Goal: Task Accomplishment & Management: Manage account settings

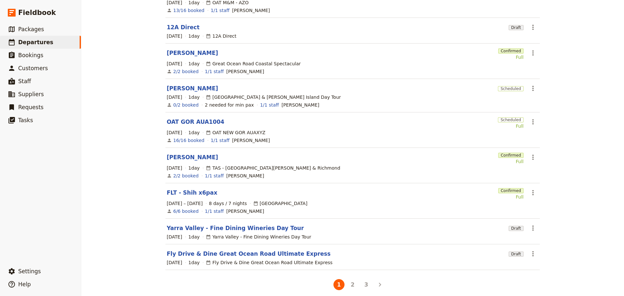
scroll to position [122, 0]
click at [190, 189] on link "FLT - Shih x6pax" at bounding box center [192, 192] width 51 height 8
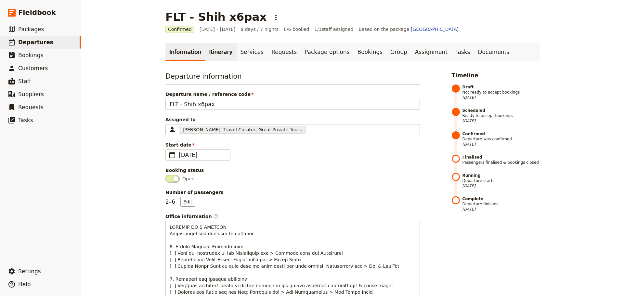
drag, startPoint x: 223, startPoint y: 52, endPoint x: 216, endPoint y: 58, distance: 8.6
click at [222, 52] on link "Itinerary" at bounding box center [220, 52] width 31 height 18
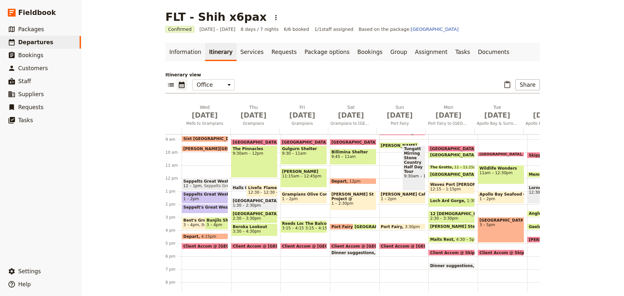
scroll to position [150, 0]
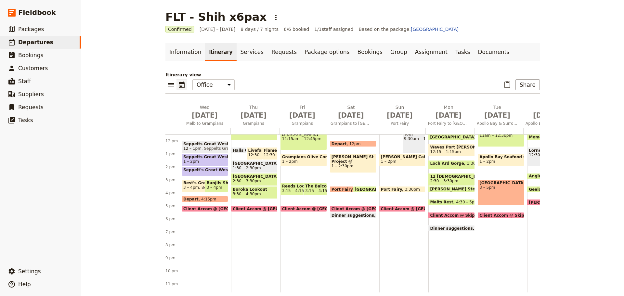
click at [336, 207] on span "Client Accom @ [GEOGRAPHIC_DATA]" at bounding box center [374, 209] width 84 height 4
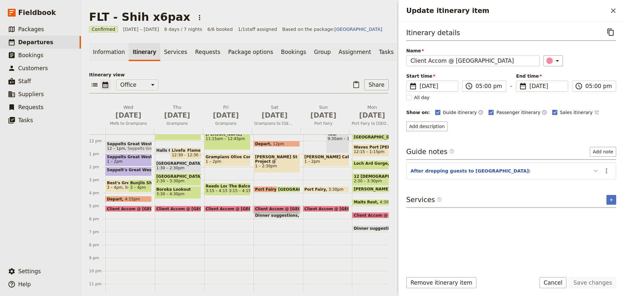
click at [499, 173] on icon "Update itinerary item" at bounding box center [596, 171] width 8 height 8
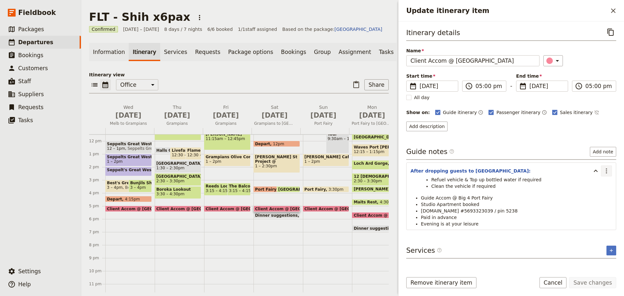
click at [499, 173] on icon "Actions" at bounding box center [607, 171] width 8 height 8
click at [499, 188] on span "Edit note" at bounding box center [593, 185] width 30 height 7
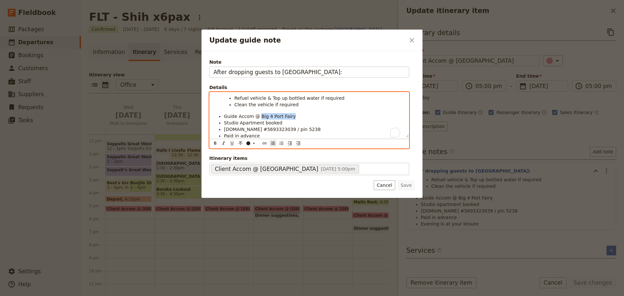
drag, startPoint x: 293, startPoint y: 117, endPoint x: 258, endPoint y: 118, distance: 34.5
click at [258, 118] on li "Guide Accom @ Big 4 Port Fairy" at bounding box center [314, 116] width 181 height 7
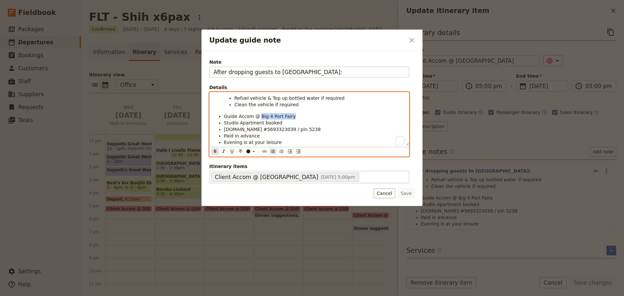
click at [214, 154] on icon "Format bold" at bounding box center [215, 151] width 5 height 5
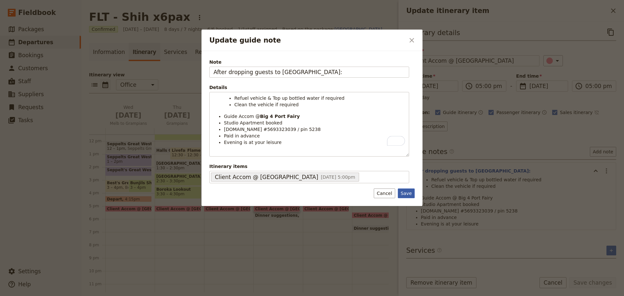
click at [409, 194] on button "Save" at bounding box center [406, 194] width 17 height 10
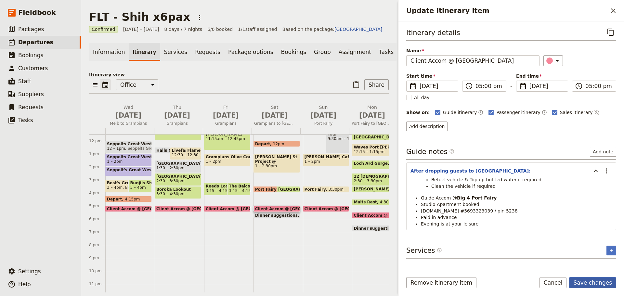
click at [499, 226] on button "Save changes" at bounding box center [592, 282] width 47 height 11
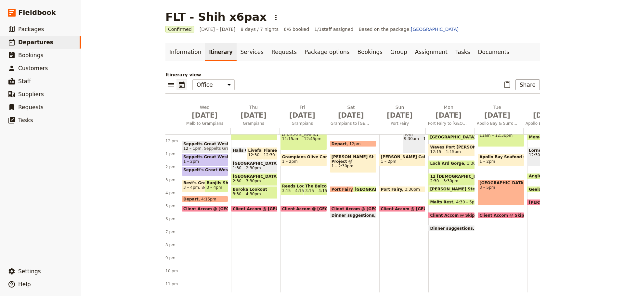
click at [391, 208] on span "Client Accom @ [GEOGRAPHIC_DATA]" at bounding box center [423, 209] width 84 height 4
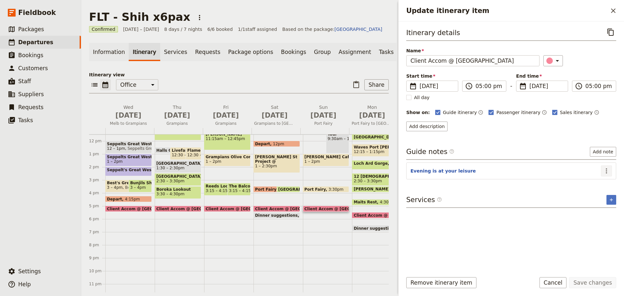
click at [499, 169] on icon "Actions" at bounding box center [607, 171] width 8 height 8
click at [499, 183] on span "Edit note" at bounding box center [593, 185] width 30 height 7
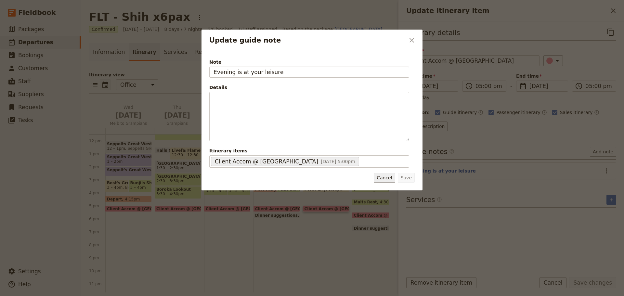
click at [392, 178] on button "Cancel" at bounding box center [384, 178] width 21 height 10
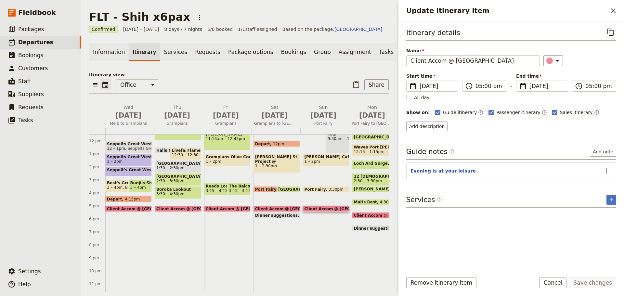
click at [285, 210] on span "Client Accom @ [GEOGRAPHIC_DATA]" at bounding box center [297, 209] width 84 height 4
click at [499, 171] on icon "Actions" at bounding box center [607, 171] width 8 height 8
click at [499, 171] on icon "Update itinerary item" at bounding box center [596, 171] width 4 height 2
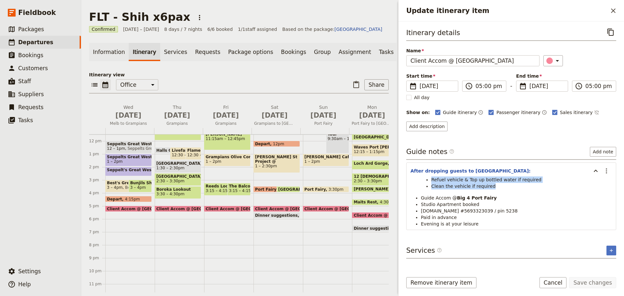
drag, startPoint x: 492, startPoint y: 186, endPoint x: 453, endPoint y: 179, distance: 39.6
click at [429, 178] on ul "Refuel vehicle & Top up bottled water if required Clean the vehicle if required" at bounding box center [516, 183] width 191 height 13
copy ul "Refuel vehicle & Top up bottled water if required Clean the vehicle if required"
click at [499, 226] on button "Cancel" at bounding box center [553, 282] width 27 height 11
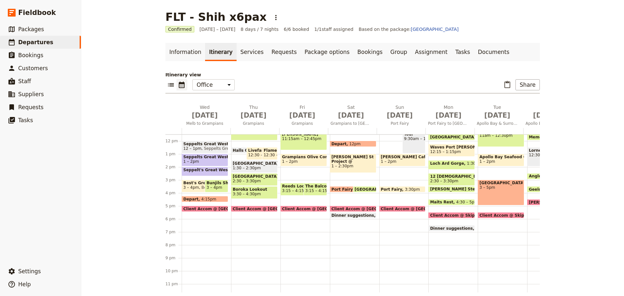
click at [412, 208] on span "Client Accom @ [GEOGRAPHIC_DATA]" at bounding box center [423, 209] width 84 height 4
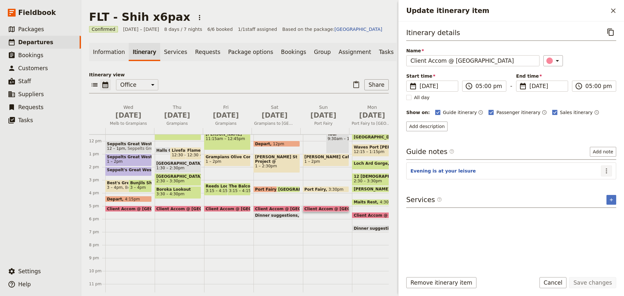
drag, startPoint x: 610, startPoint y: 168, endPoint x: 610, endPoint y: 173, distance: 5.5
click at [499, 168] on icon "Actions" at bounding box center [607, 171] width 8 height 8
click at [499, 186] on span "Edit note" at bounding box center [593, 185] width 30 height 7
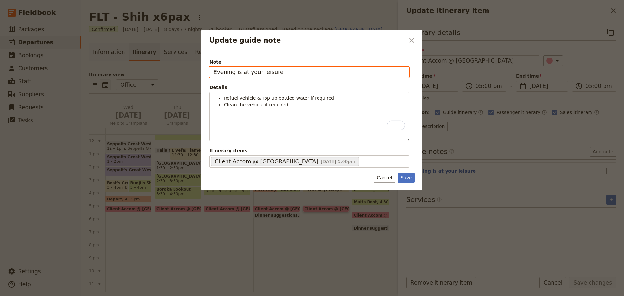
drag, startPoint x: 281, startPoint y: 73, endPoint x: 205, endPoint y: 73, distance: 76.7
click at [205, 73] on div "Note Evening is at your leisure Details Refuel vehicle & Top up bottled water i…" at bounding box center [312, 120] width 221 height 139
type input "Drop clients back to [GEOGRAPHIC_DATA]"
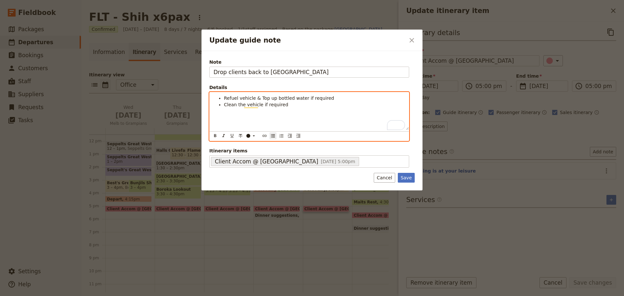
click at [286, 106] on li "Clean the vehicle if required" at bounding box center [314, 104] width 181 height 7
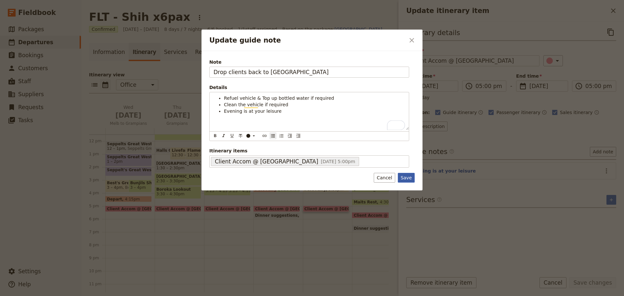
click at [409, 180] on button "Save" at bounding box center [406, 178] width 17 height 10
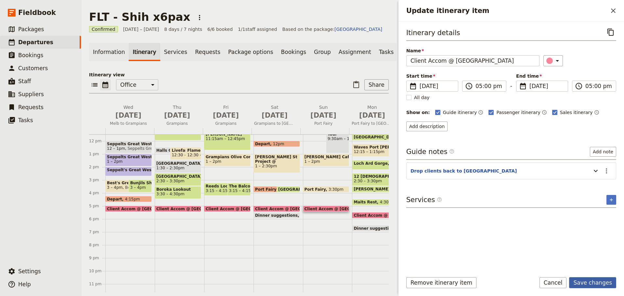
click at [499, 226] on button "Save changes" at bounding box center [592, 282] width 47 height 11
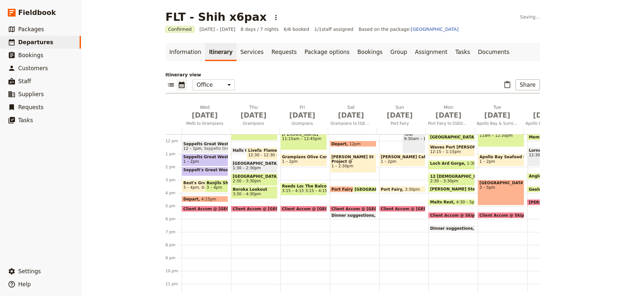
click at [402, 209] on span at bounding box center [403, 210] width 46 height 3
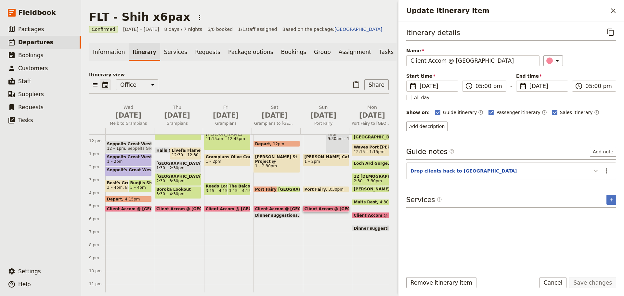
click at [499, 170] on icon "Update itinerary item" at bounding box center [596, 171] width 8 height 8
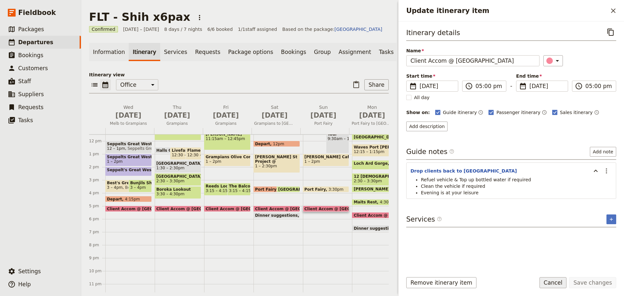
click at [499, 226] on button "Cancel" at bounding box center [553, 282] width 27 height 11
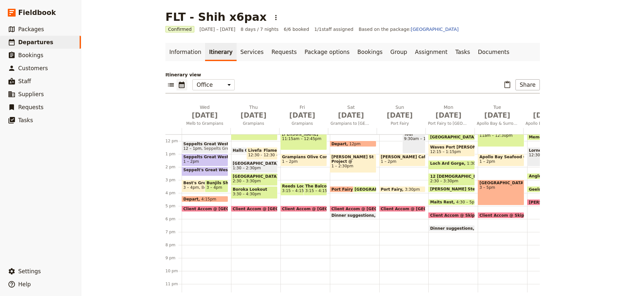
click at [457, 215] on span "Client Accom @ Skippers [GEOGRAPHIC_DATA]" at bounding box center [482, 215] width 104 height 4
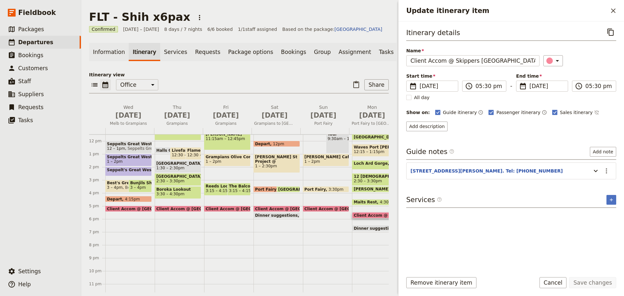
click at [184, 212] on span at bounding box center [178, 210] width 46 height 3
click at [324, 211] on span "Client Accom @ [GEOGRAPHIC_DATA]" at bounding box center [347, 209] width 84 height 4
click at [365, 218] on span at bounding box center [375, 217] width 46 height 3
click at [499, 170] on icon "Actions" at bounding box center [607, 171] width 8 height 8
click at [499, 189] on button "Edit note" at bounding box center [593, 184] width 38 height 9
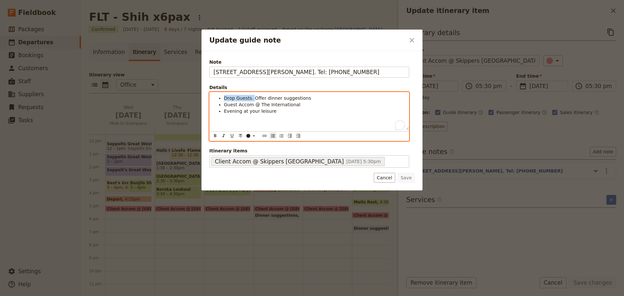
drag, startPoint x: 252, startPoint y: 98, endPoint x: 217, endPoint y: 98, distance: 34.5
click at [217, 98] on ul "Drop Guests. Offer dinner suggestions Guest Accom @ The International Evening a…" at bounding box center [309, 105] width 191 height 20
drag, startPoint x: 252, startPoint y: 108, endPoint x: 258, endPoint y: 112, distance: 7.7
click at [258, 112] on li "Guest Accom @ The International" at bounding box center [314, 111] width 181 height 7
click at [214, 136] on icon "Format bold" at bounding box center [215, 135] width 2 height 3
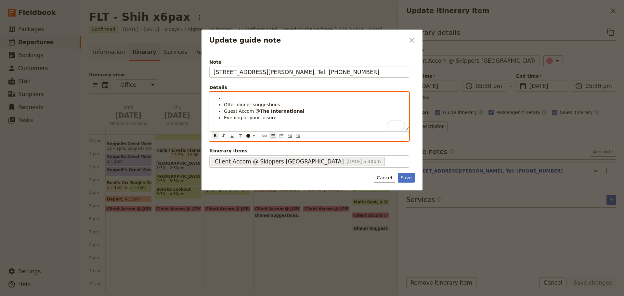
click at [278, 120] on li "Evening at your leisure" at bounding box center [314, 117] width 181 height 7
click at [223, 119] on ul "Offer dinner suggestions Guest Accom @ The International Evening at your leisure" at bounding box center [309, 108] width 191 height 26
click at [228, 99] on li "To enrich screen reader interactions, please activate Accessibility in Grammarl…" at bounding box center [314, 98] width 181 height 7
click at [229, 114] on li "To enrich screen reader interactions, please activate Accessibility in Grammarl…" at bounding box center [314, 115] width 181 height 7
click at [231, 114] on li "To enrich screen reader interactions, please activate Accessibility in Grammarl…" at bounding box center [314, 115] width 181 height 7
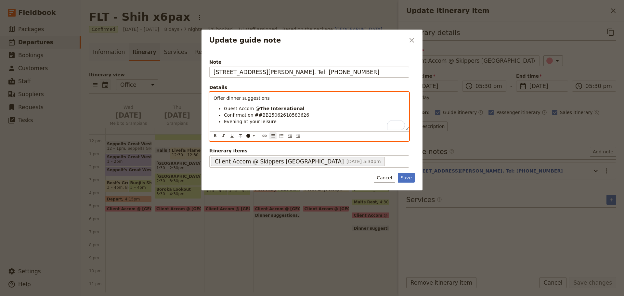
click at [256, 116] on span "Confirmation ##BB25062618583626" at bounding box center [266, 114] width 85 height 5
click at [301, 116] on li "Confirmation #BB25062618583626" at bounding box center [314, 115] width 181 height 7
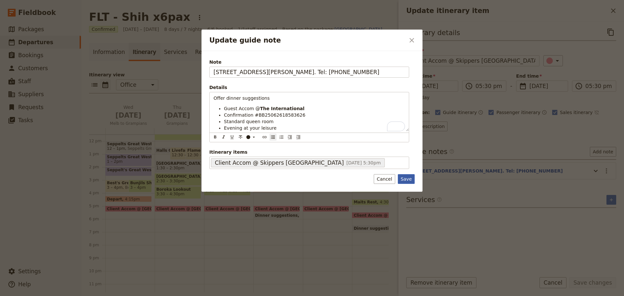
click at [403, 178] on button "Save" at bounding box center [406, 179] width 17 height 10
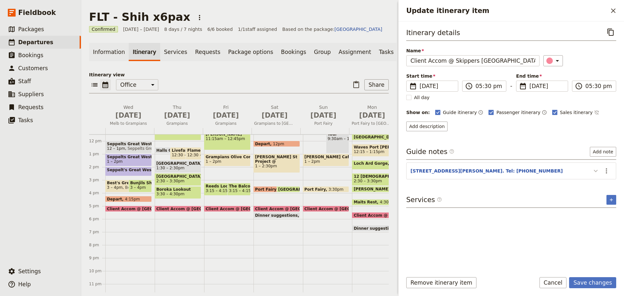
click at [499, 174] on icon "Update itinerary item" at bounding box center [596, 171] width 8 height 8
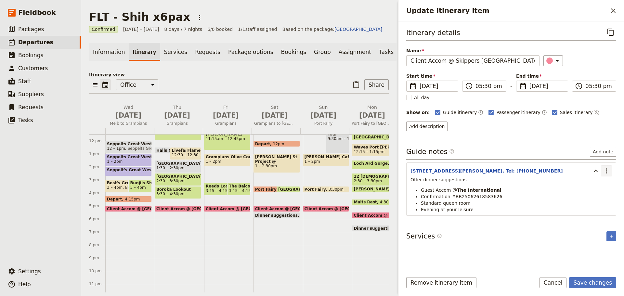
click at [499, 167] on icon "Actions" at bounding box center [607, 171] width 8 height 8
click at [499, 182] on span "Edit note" at bounding box center [588, 185] width 20 height 7
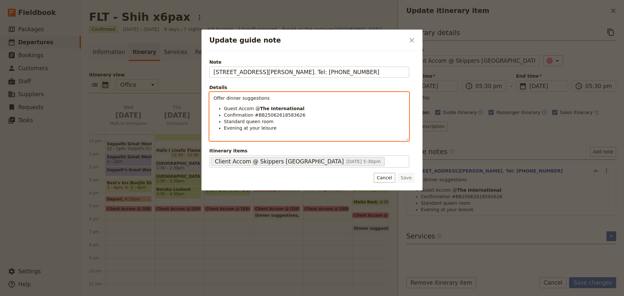
click at [296, 116] on li "Confirmation #BB25062618583626" at bounding box center [314, 115] width 181 height 7
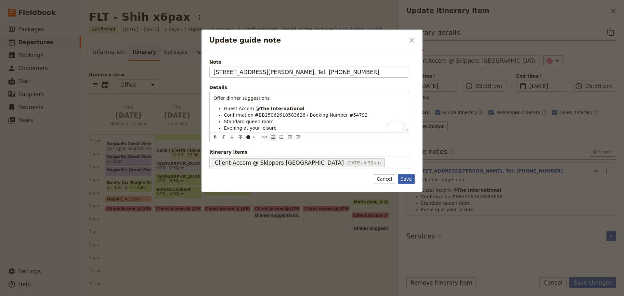
click at [406, 179] on button "Save" at bounding box center [406, 179] width 17 height 10
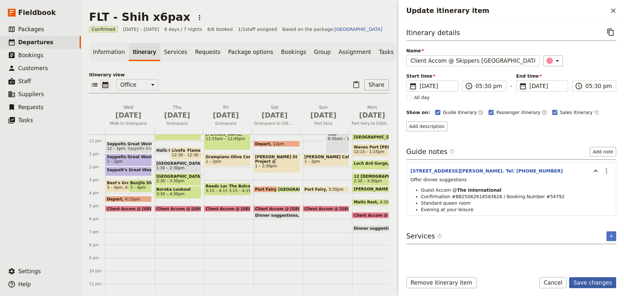
click at [499, 226] on button "Save changes" at bounding box center [592, 282] width 47 height 11
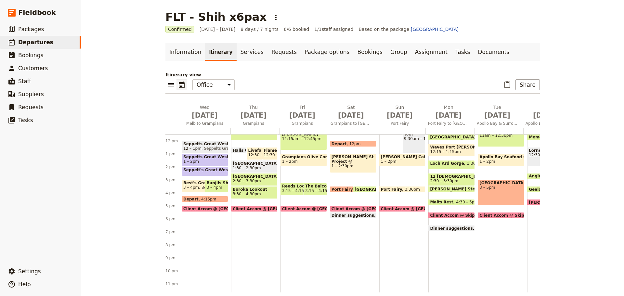
click at [484, 214] on span "Client Accom @ Skippers [GEOGRAPHIC_DATA]" at bounding box center [531, 215] width 104 height 4
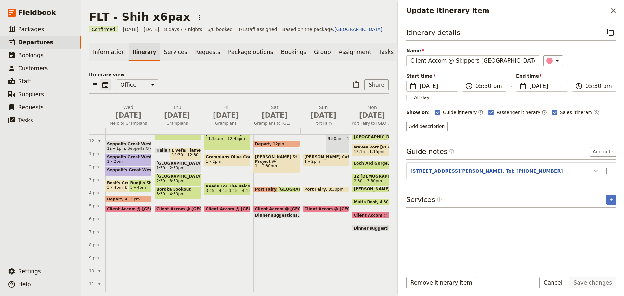
click at [499, 170] on icon "Update itinerary item" at bounding box center [596, 171] width 4 height 2
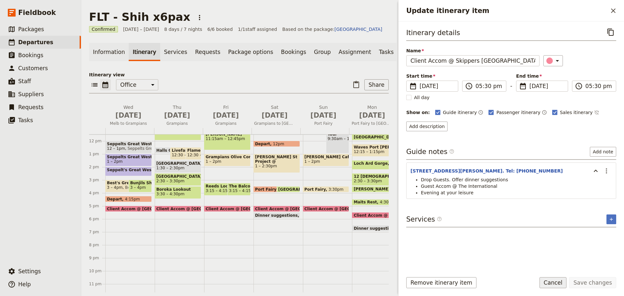
click at [499, 226] on button "Cancel" at bounding box center [553, 282] width 27 height 11
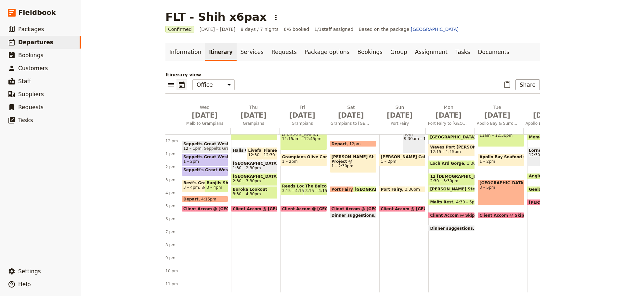
click at [442, 226] on span "Dinner suggestions" at bounding box center [453, 228] width 46 height 4
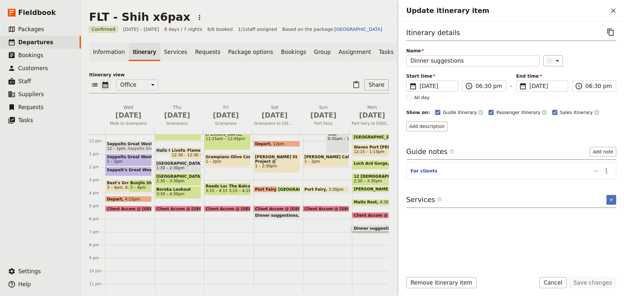
click at [499, 168] on icon "Update itinerary item" at bounding box center [596, 171] width 8 height 8
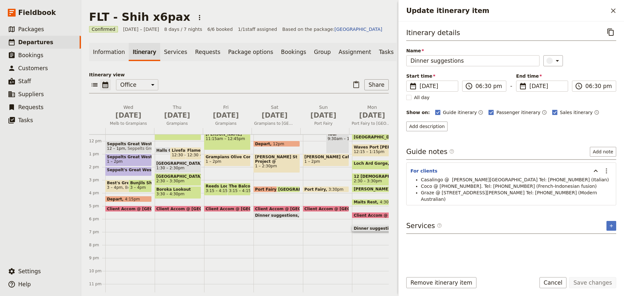
drag, startPoint x: 595, startPoint y: 169, endPoint x: 587, endPoint y: 177, distance: 11.7
click at [499, 169] on icon "Update itinerary item" at bounding box center [596, 171] width 8 height 8
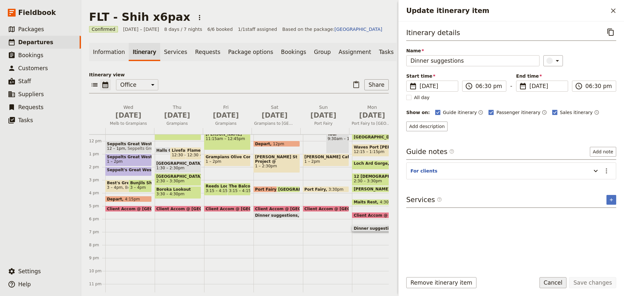
click at [499, 226] on button "Cancel" at bounding box center [553, 282] width 27 height 11
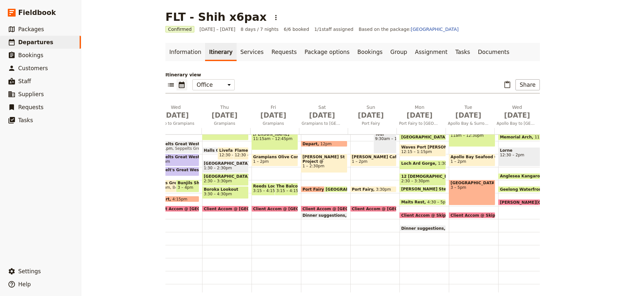
scroll to position [0, 40]
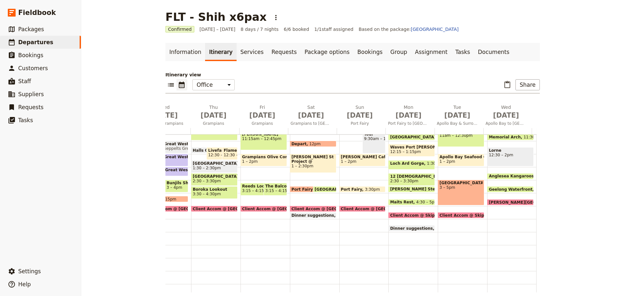
click at [499, 189] on span "Geelong Waterfront" at bounding box center [512, 189] width 46 height 4
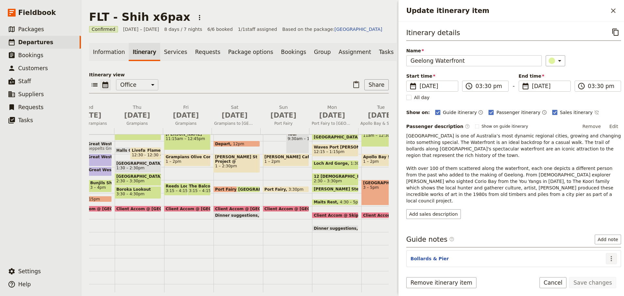
click at [499, 226] on button "​" at bounding box center [611, 258] width 11 height 11
click at [499, 226] on span "Edit note" at bounding box center [588, 259] width 20 height 7
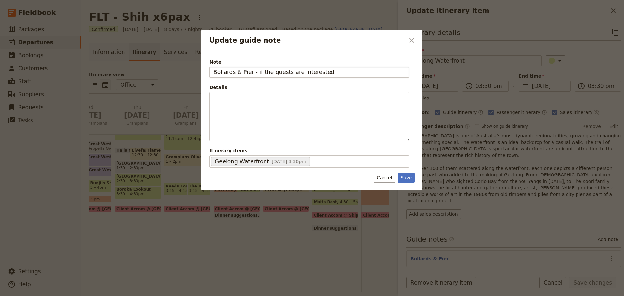
type input "Bollards & Pier - if the guests are interested"
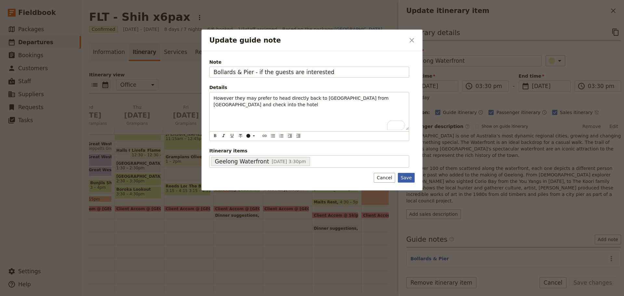
click at [410, 176] on button "Save" at bounding box center [406, 178] width 17 height 10
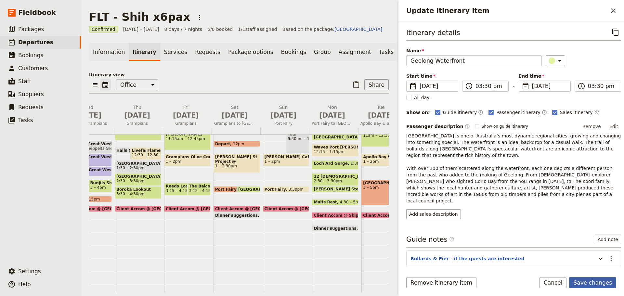
click at [499, 226] on button "Save changes" at bounding box center [592, 282] width 47 height 11
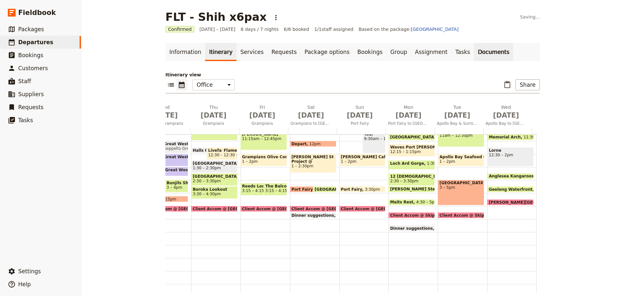
click at [474, 51] on link "Documents" at bounding box center [493, 52] width 39 height 18
click at [474, 53] on link "Documents" at bounding box center [493, 52] width 39 height 18
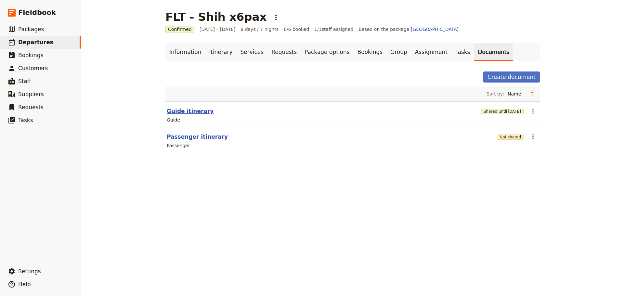
click at [179, 111] on button "Guide itinerary" at bounding box center [190, 111] width 47 height 8
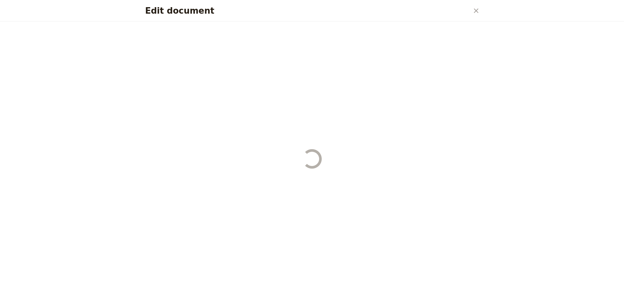
select select "STAFF"
select select "RUN_SHEET"
select select "DEFAULT"
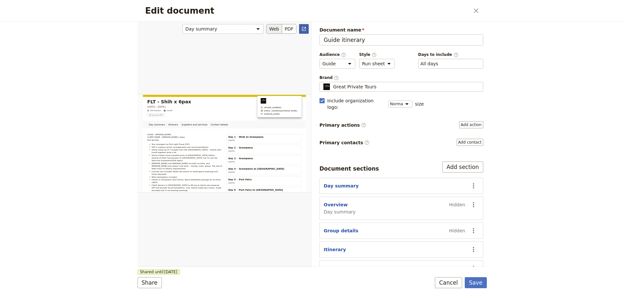
click at [304, 30] on icon "Open full preview" at bounding box center [303, 28] width 5 height 5
click at [456, 226] on button "Cancel" at bounding box center [448, 282] width 27 height 11
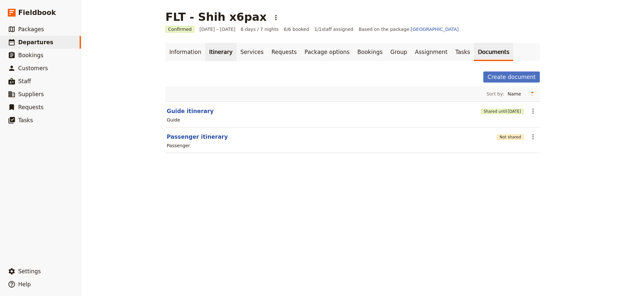
click at [207, 55] on link "Itinerary" at bounding box center [220, 52] width 31 height 18
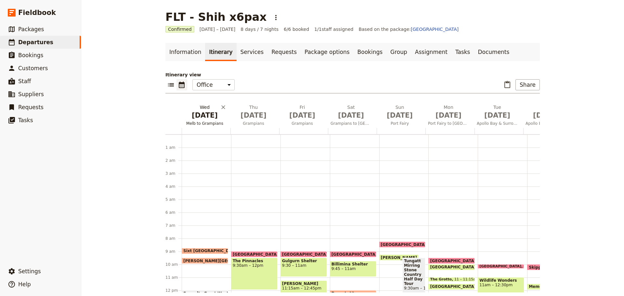
scroll to position [85, 0]
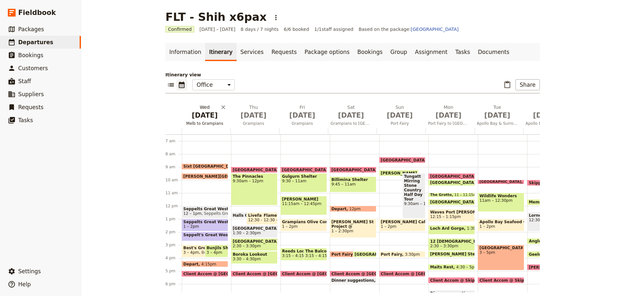
click at [197, 117] on span "[DATE]" at bounding box center [204, 116] width 41 height 10
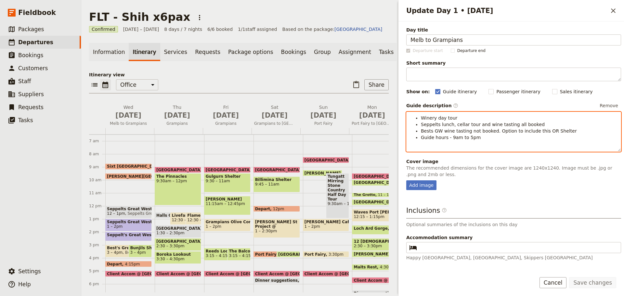
click at [499, 128] on li "Bests GW wine tasting not booked. Option to include this OR Shelter" at bounding box center [519, 131] width 196 height 7
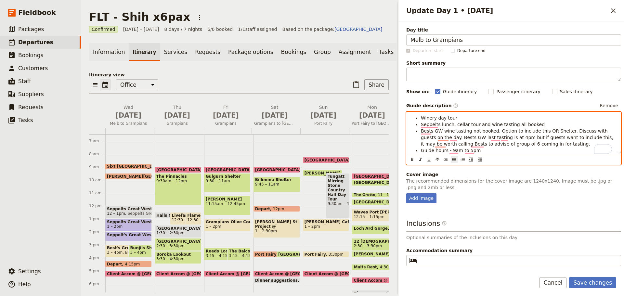
click at [499, 144] on span "Bests GW wine tasting not booked. Option to include this OR Shelter. Discuss wi…" at bounding box center [518, 137] width 194 height 18
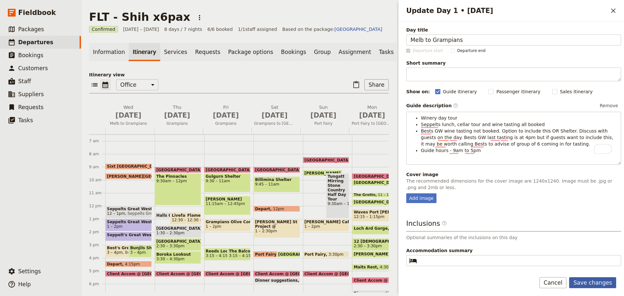
click at [499, 226] on button "Save changes" at bounding box center [592, 282] width 47 height 11
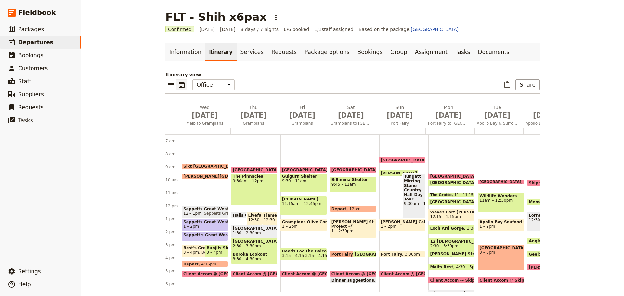
click at [188, 226] on span "3 – 4pm" at bounding box center [191, 252] width 16 height 5
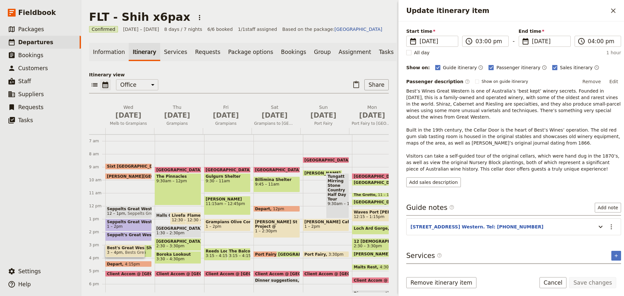
scroll to position [58, 0]
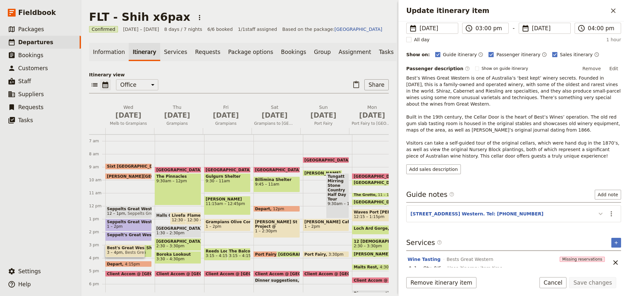
click at [499, 210] on icon "Update itinerary item" at bounding box center [601, 214] width 8 height 8
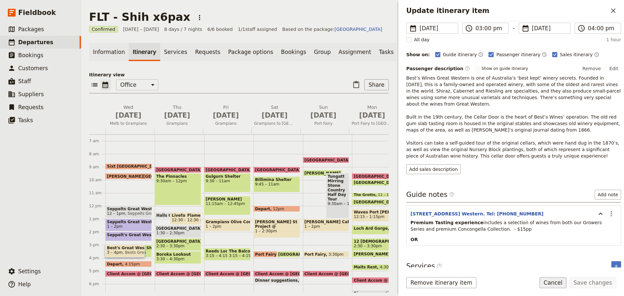
click at [499, 226] on button "Cancel" at bounding box center [553, 282] width 27 height 11
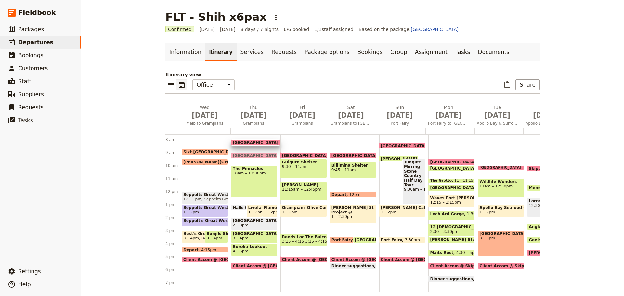
scroll to position [97, 0]
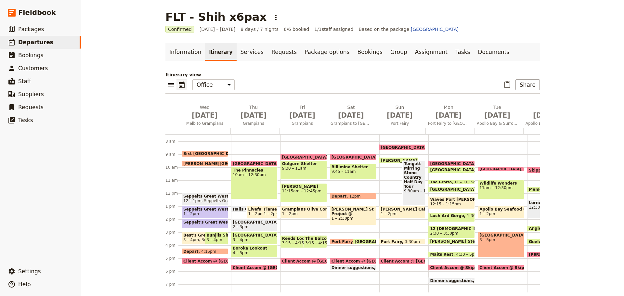
click at [234, 208] on span "Halls Gap" at bounding box center [245, 209] width 24 height 4
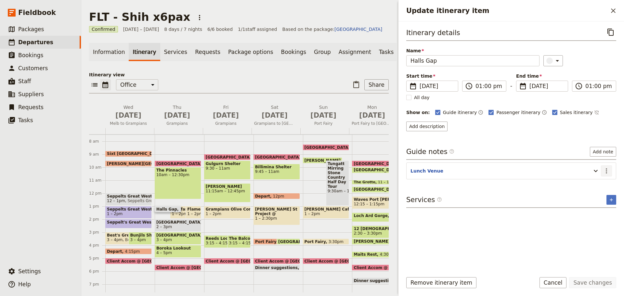
click at [499, 172] on icon "Actions" at bounding box center [607, 171] width 8 height 8
click at [499, 183] on span "Edit note" at bounding box center [593, 185] width 30 height 7
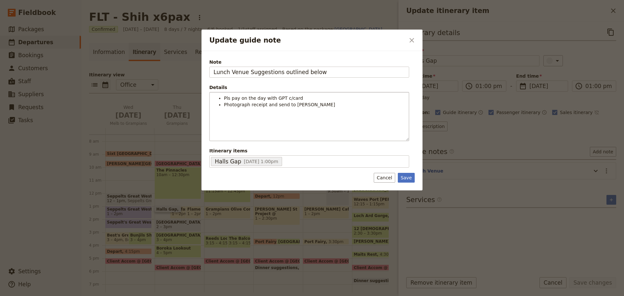
type input "Lunch Venue Suggestions outlined below"
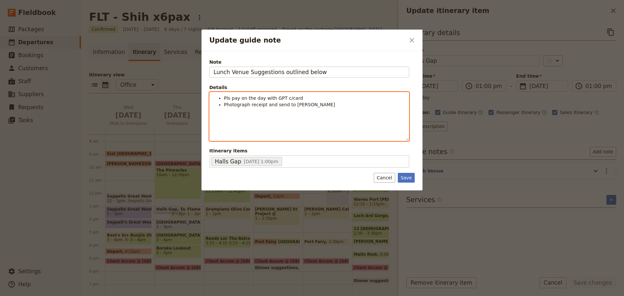
click at [316, 105] on li "Photograph receipt and send to [PERSON_NAME]" at bounding box center [314, 104] width 181 height 7
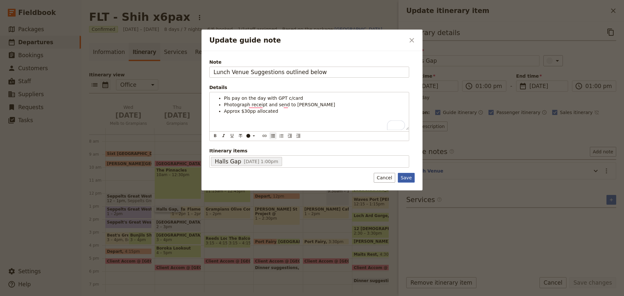
click at [407, 177] on button "Save" at bounding box center [406, 178] width 17 height 10
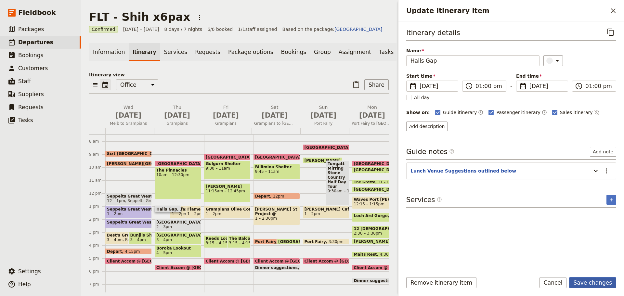
click at [499, 226] on button "Save changes" at bounding box center [592, 282] width 47 height 11
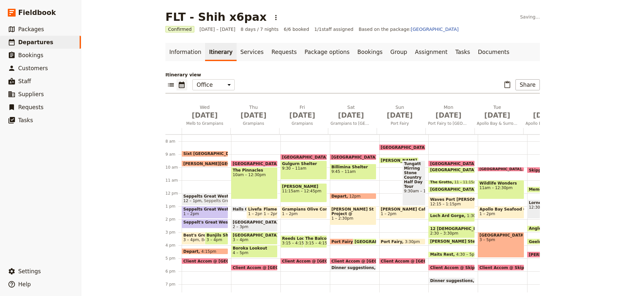
click at [250, 209] on span "Livefast Lifestyle Cafe" at bounding box center [259, 209] width 23 height 5
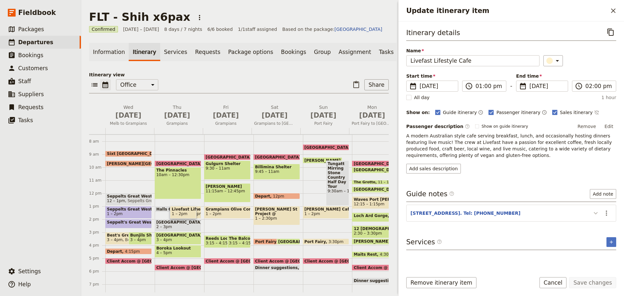
click at [499, 215] on icon "Update itinerary item" at bounding box center [596, 213] width 8 height 8
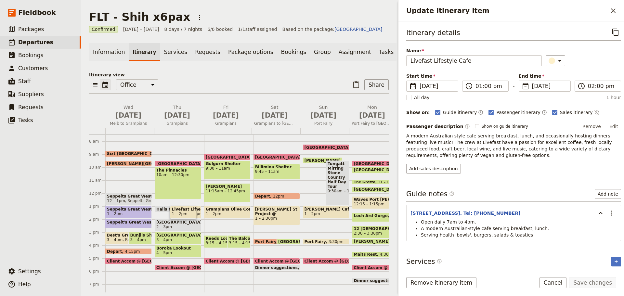
click at [198, 212] on span "Flame Brothers Cafe Restaurant" at bounding box center [193, 209] width 12 height 5
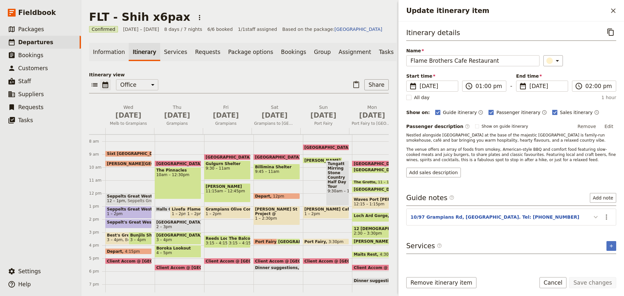
click at [499, 217] on icon "Update itinerary item" at bounding box center [596, 217] width 4 height 2
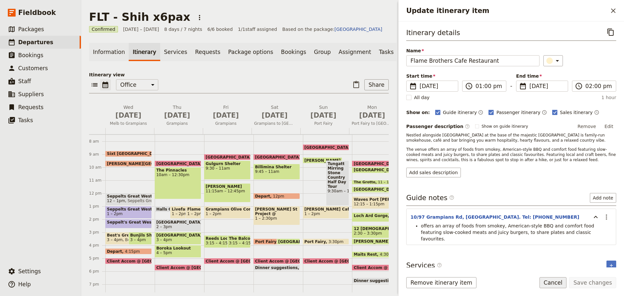
click at [499, 226] on button "Cancel" at bounding box center [553, 282] width 27 height 11
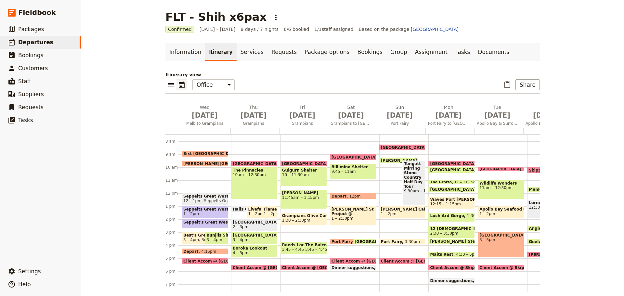
click at [306, 218] on span "1:30 – 2:30pm" at bounding box center [303, 220] width 43 height 5
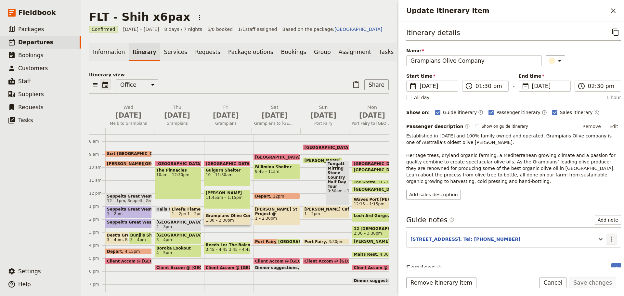
click at [499, 226] on icon "Actions" at bounding box center [612, 239] width 8 height 8
click at [499, 226] on button "Edit note" at bounding box center [593, 253] width 38 height 9
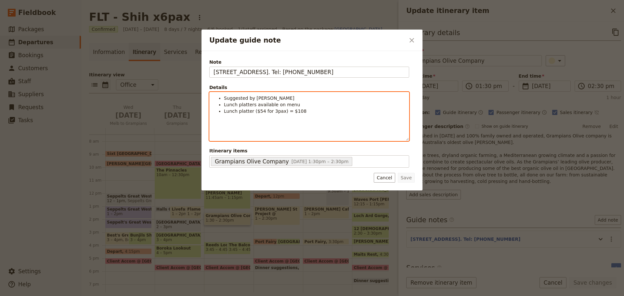
click at [279, 96] on li "Suggested by [PERSON_NAME]" at bounding box center [314, 98] width 181 height 7
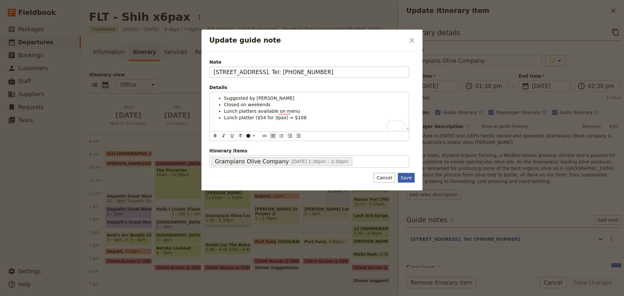
click at [404, 177] on button "Save" at bounding box center [406, 178] width 17 height 10
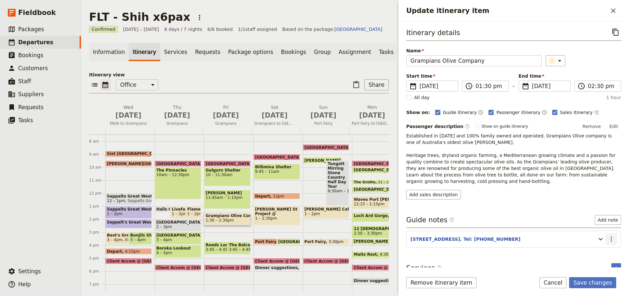
click at [499, 226] on icon "Actions" at bounding box center [612, 239] width 8 height 8
click at [499, 218] on button "Add note" at bounding box center [608, 220] width 26 height 10
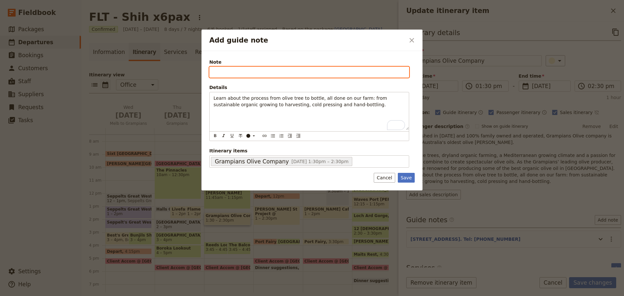
click at [240, 73] on input "Note" at bounding box center [309, 72] width 200 height 11
type input "About"
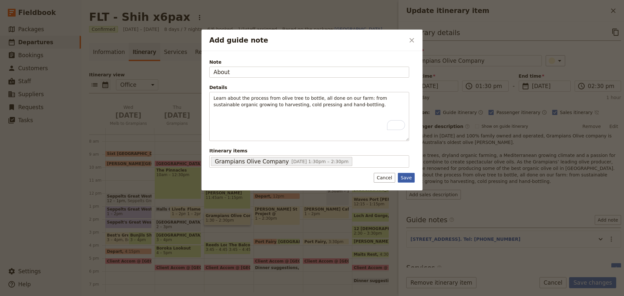
click at [408, 177] on button "Save" at bounding box center [406, 178] width 17 height 10
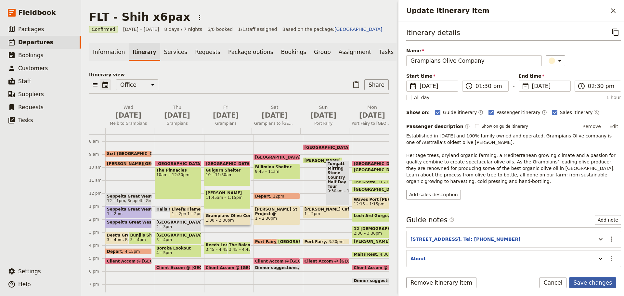
click at [499, 226] on button "Save changes" at bounding box center [592, 282] width 47 height 11
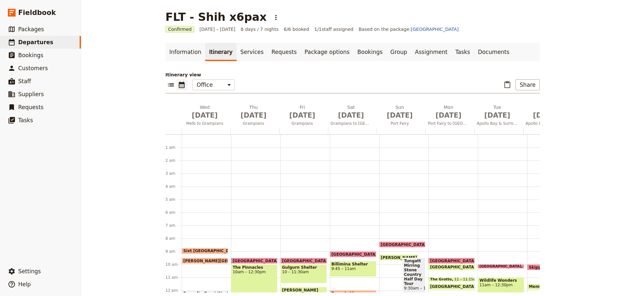
scroll to position [97, 0]
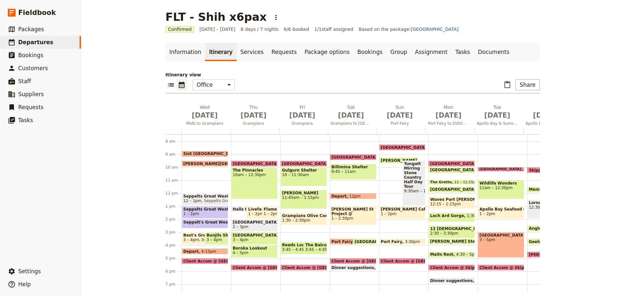
click at [286, 216] on span "Grampians Olive Company" at bounding box center [303, 216] width 43 height 5
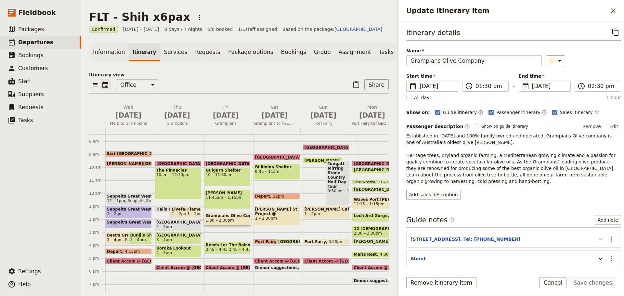
click at [597, 241] on icon "Update itinerary item" at bounding box center [601, 239] width 8 height 8
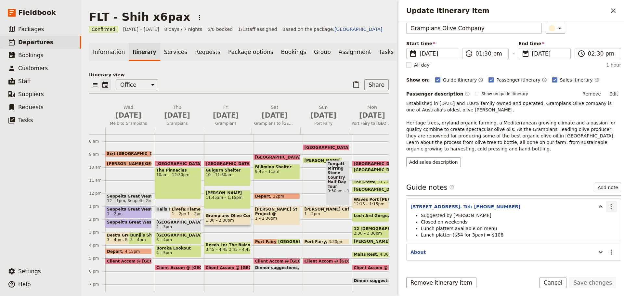
click at [608, 205] on icon "Actions" at bounding box center [612, 207] width 8 height 8
click at [597, 221] on span "Edit note" at bounding box center [588, 220] width 20 height 7
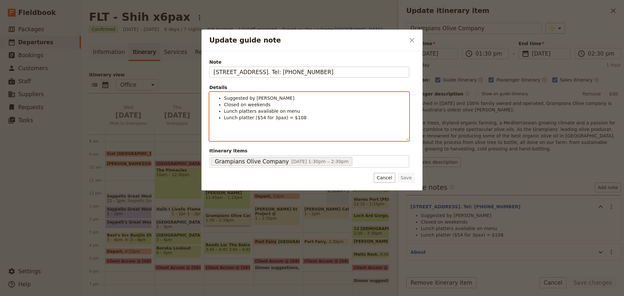
click at [224, 119] on ul "Suggested by Steve Closed on weekends Lunch platters available on menu Lunch pl…" at bounding box center [309, 108] width 191 height 26
click at [314, 117] on span "Suggest ordering 2 x 3 person Lunch platter ($54 for 3pax) = $108" at bounding box center [300, 117] width 153 height 5
drag, startPoint x: 346, startPoint y: 117, endPoint x: 328, endPoint y: 119, distance: 18.0
click at [328, 119] on span "Suggest ordering 2 x 3 person Lunch platter @ $54 for 3pax) = $108" at bounding box center [302, 117] width 157 height 5
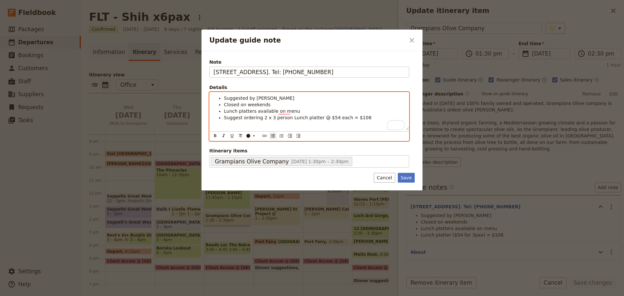
click at [224, 98] on ul "Suggested by Steve Closed on weekends Lunch platters available on menu Suggest …" at bounding box center [309, 108] width 191 height 26
click at [270, 99] on li "Suggested by [PERSON_NAME]" at bounding box center [314, 98] width 181 height 7
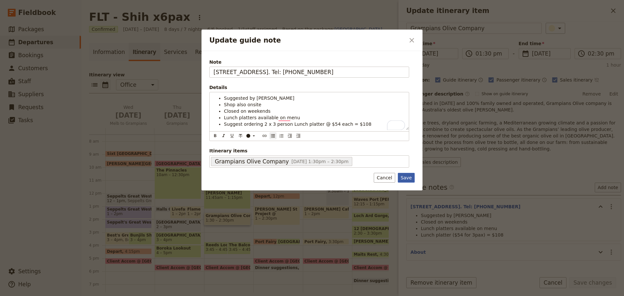
click at [405, 182] on button "Save" at bounding box center [406, 178] width 17 height 10
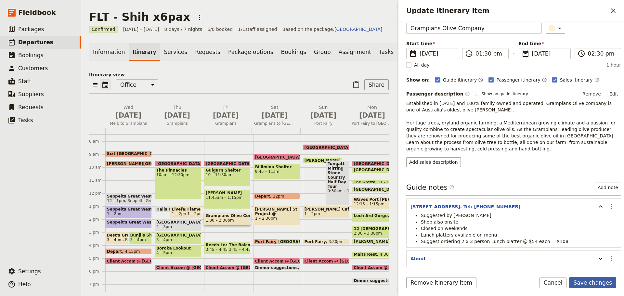
click at [588, 284] on button "Save changes" at bounding box center [592, 282] width 47 height 11
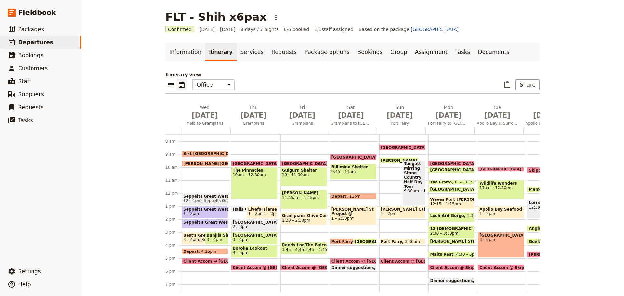
click at [287, 217] on span "Grampians Olive Company" at bounding box center [303, 216] width 43 height 5
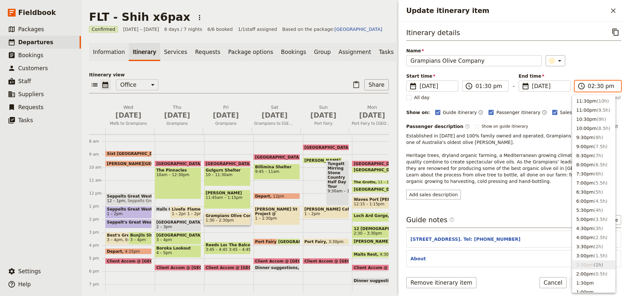
click at [602, 86] on input "02:30 pm" at bounding box center [602, 86] width 29 height 8
click at [584, 255] on button "3:00pm ( 1.5h )" at bounding box center [593, 255] width 43 height 9
type input "03:00 pm"
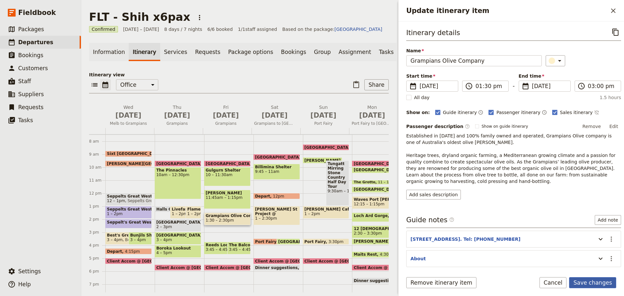
click at [583, 283] on button "Save changes" at bounding box center [592, 282] width 47 height 11
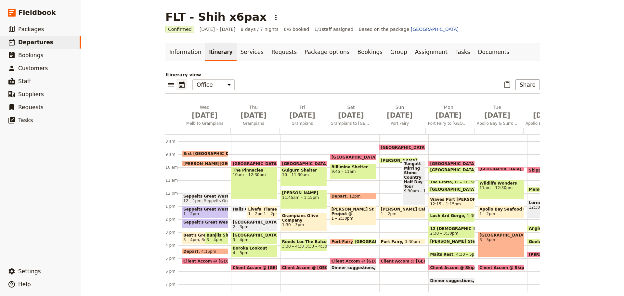
click at [282, 255] on div "Meringa Springs 9:30am Gulgurn Shelter 10 – 11:30am Ngamadjidj Shelter 11:45am …" at bounding box center [305, 193] width 49 height 312
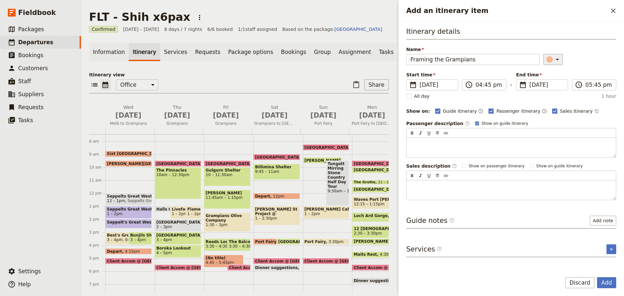
type input "Framing the Grampians"
click at [554, 56] on icon "Add an itinerary item" at bounding box center [558, 60] width 8 height 8
drag, startPoint x: 548, startPoint y: 79, endPoint x: 532, endPoint y: 90, distance: 19.7
click at [548, 79] on div "button" at bounding box center [545, 81] width 7 height 7
click at [475, 122] on rect "Add an itinerary item" at bounding box center [477, 124] width 4 height 4
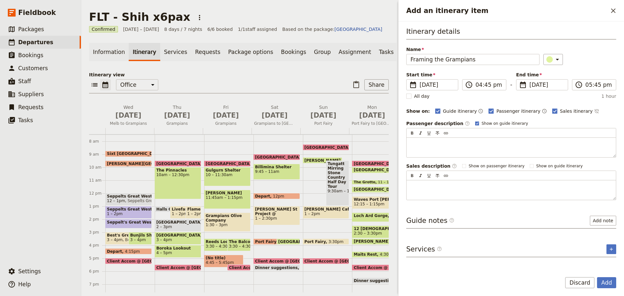
click at [475, 121] on input "Show on guide itinerary" at bounding box center [475, 121] width 0 height 0
checkbox input "false"
click at [596, 216] on button "Add note" at bounding box center [603, 221] width 26 height 10
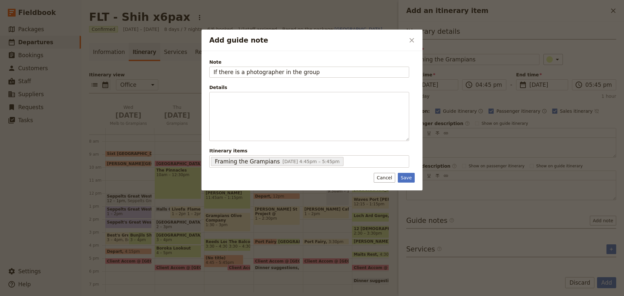
type input "If there is a photographer in the group"
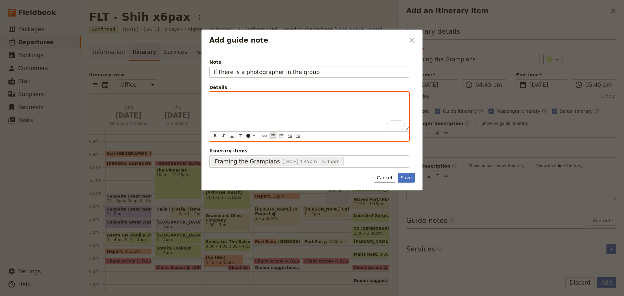
click at [272, 136] on icon "Bulleted list" at bounding box center [272, 135] width 5 height 5
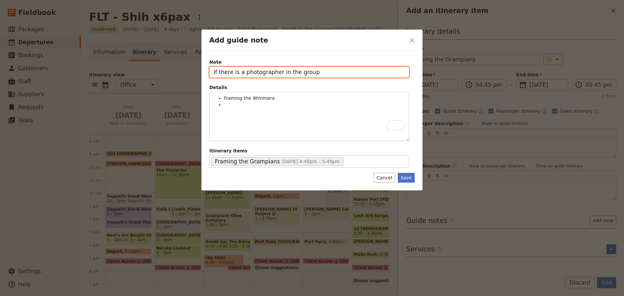
drag, startPoint x: 321, startPoint y: 73, endPoint x: 167, endPoint y: 70, distance: 153.8
click at [167, 296] on div "Add guide note ​ Note If there is a photographer in the group Details Framing t…" at bounding box center [312, 296] width 624 height 0
click at [239, 71] on input "Note" at bounding box center [309, 72] width 200 height 11
type input "Brimpaen"
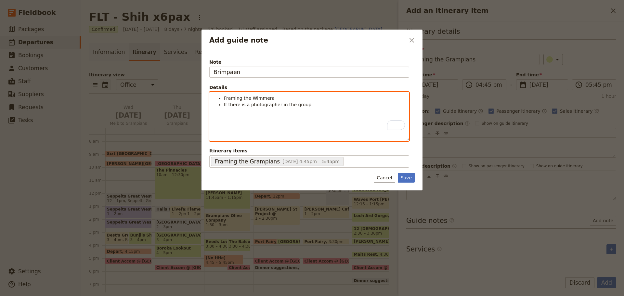
click at [278, 98] on li "Framing the Wimmera" at bounding box center [314, 98] width 181 height 7
drag, startPoint x: 314, startPoint y: 101, endPoint x: 216, endPoint y: 101, distance: 98.5
click at [216, 101] on ul "Framing the Wimmera (Grampians View) If there is a photographer in the group" at bounding box center [309, 101] width 191 height 13
click at [223, 105] on ul "If there is a photographer in the group" at bounding box center [309, 101] width 191 height 13
click at [321, 107] on div "If there is a photographer in the group" at bounding box center [309, 111] width 199 height 38
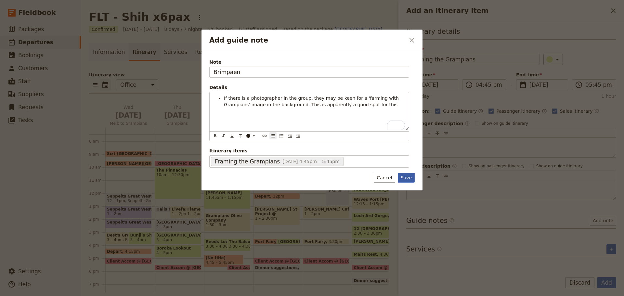
click at [412, 179] on button "Save" at bounding box center [406, 178] width 17 height 10
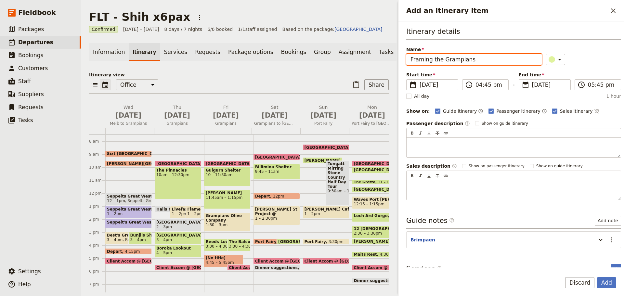
drag, startPoint x: 485, startPoint y: 59, endPoint x: 398, endPoint y: 62, distance: 86.5
click at [398, 62] on div "Add an itinerary item ​ Itinerary details Name Framing the Grampians ​ Start ti…" at bounding box center [511, 148] width 226 height 296
paste input "Wimmera (Grampians View)"
type input "Framing the Wimmera (Grampians View)"
click at [611, 280] on button "Add" at bounding box center [606, 282] width 19 height 11
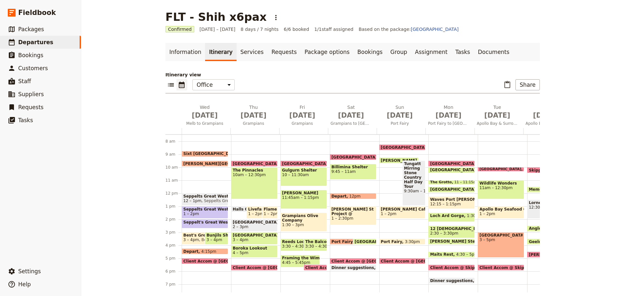
click at [296, 260] on span "4:45 – 5:45pm" at bounding box center [296, 262] width 28 height 5
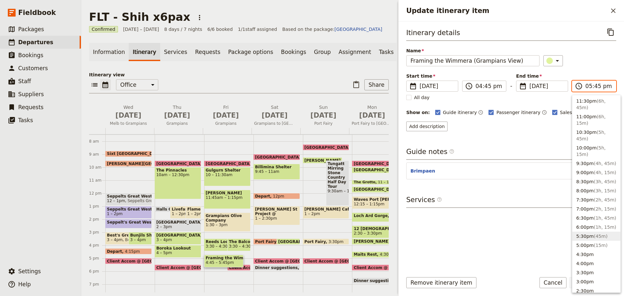
click at [599, 88] on input "05:45 pm" at bounding box center [598, 86] width 27 height 8
click at [595, 88] on input "05:45 pm" at bounding box center [598, 86] width 27 height 8
type input "05:15 pm"
click at [590, 67] on div "Itinerary details ​ Name Framing the Wimmera (Grampians View) ​ Start time ​ 17…" at bounding box center [511, 79] width 210 height 105
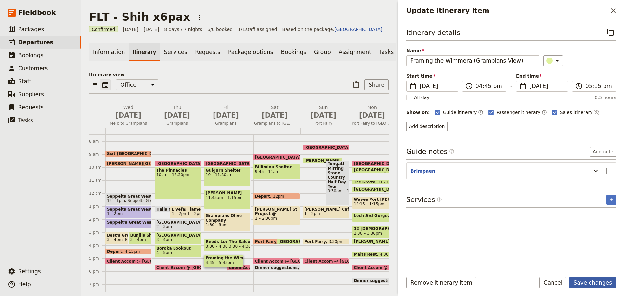
click at [581, 284] on button "Save changes" at bounding box center [592, 282] width 47 height 11
